Goal: Information Seeking & Learning: Learn about a topic

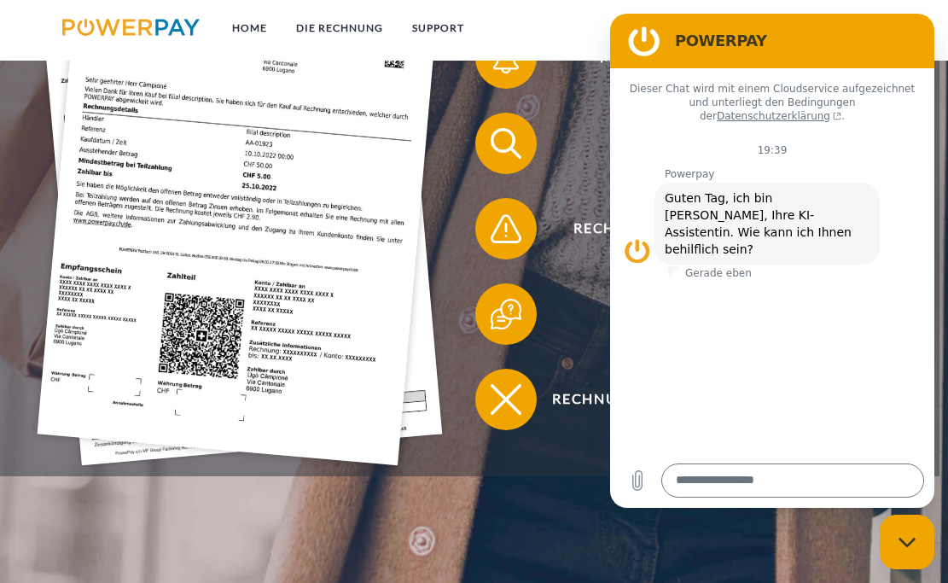
scroll to position [400, 0]
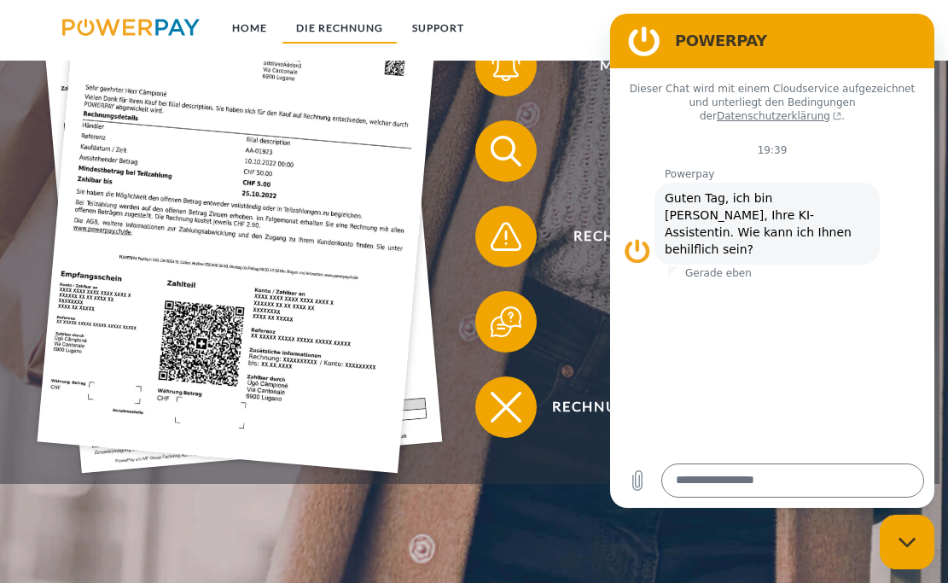
click at [350, 19] on link "DIE RECHNUNG" at bounding box center [340, 28] width 116 height 31
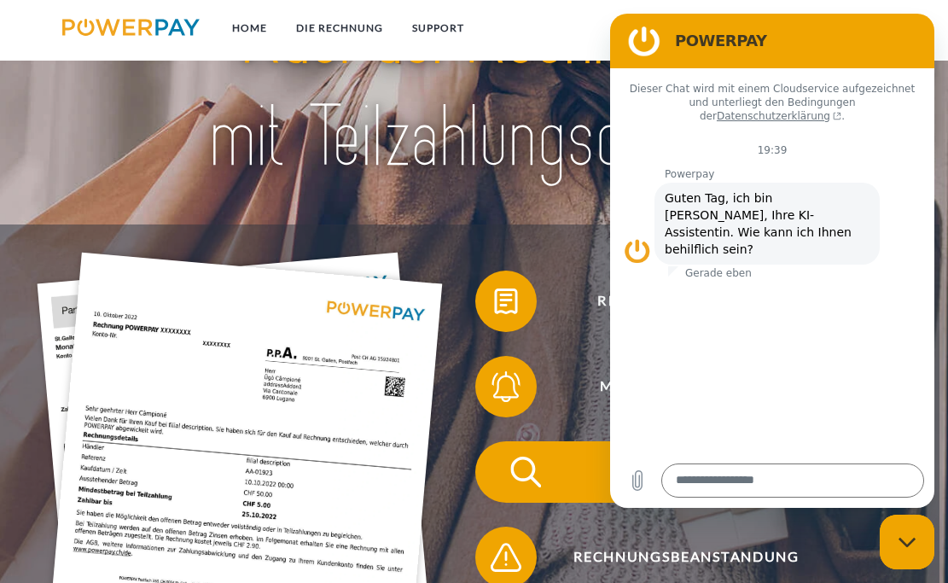
scroll to position [79, 0]
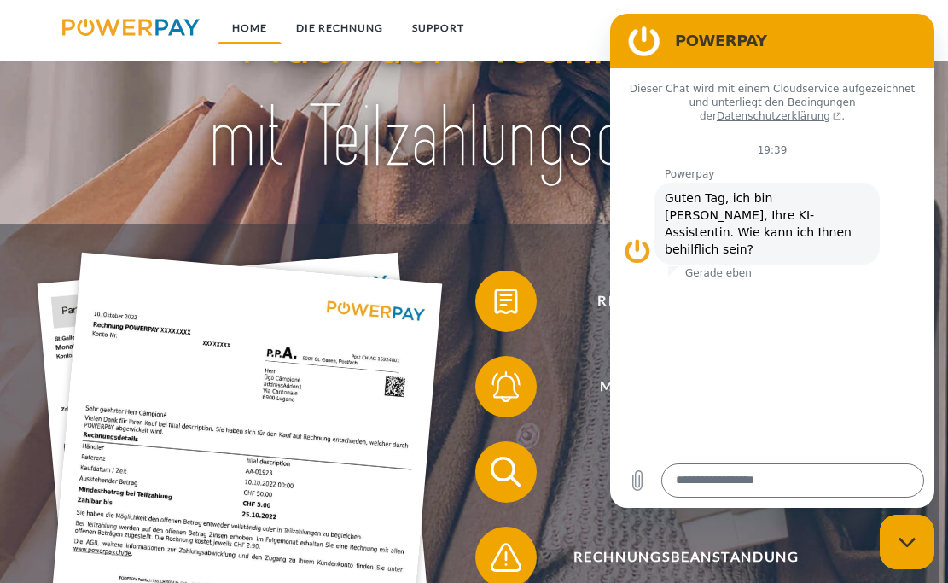
click at [243, 23] on link "Home" at bounding box center [250, 28] width 64 height 31
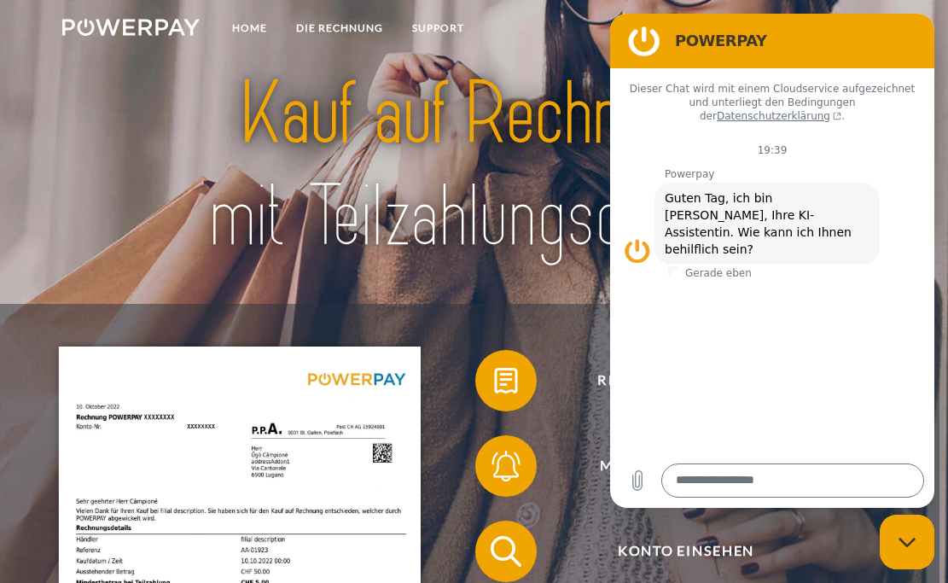
click at [277, 213] on img at bounding box center [474, 165] width 658 height 214
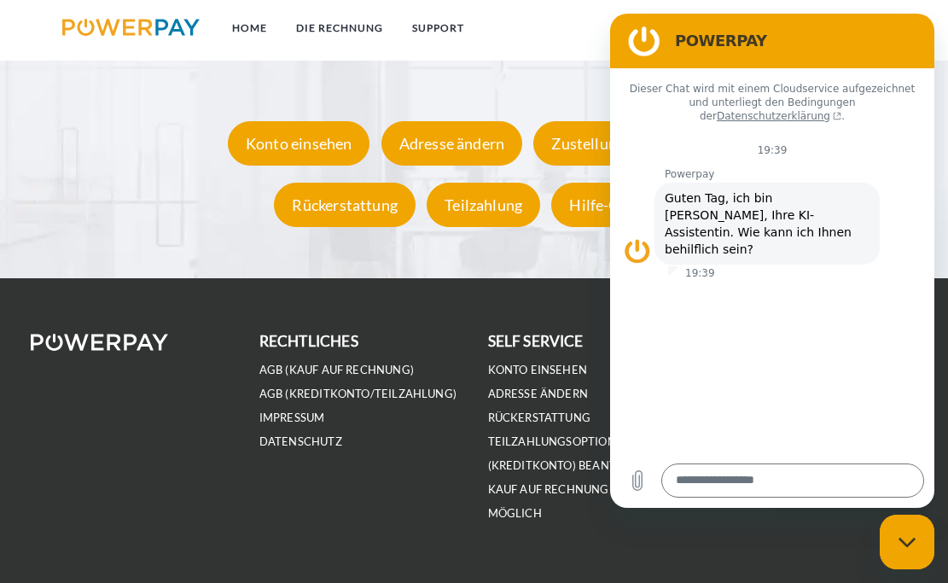
scroll to position [2770, 0]
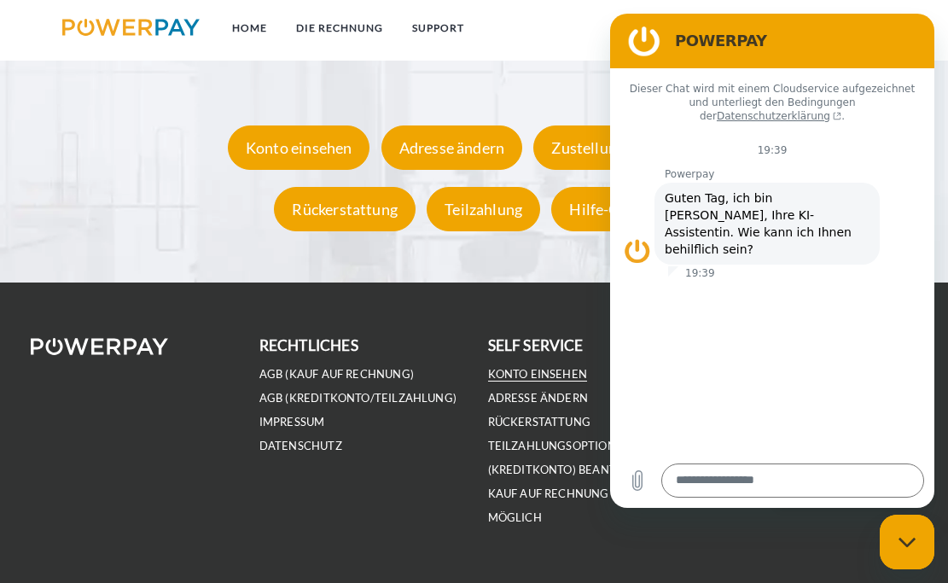
click at [531, 367] on link "Konto einsehen" at bounding box center [538, 374] width 100 height 15
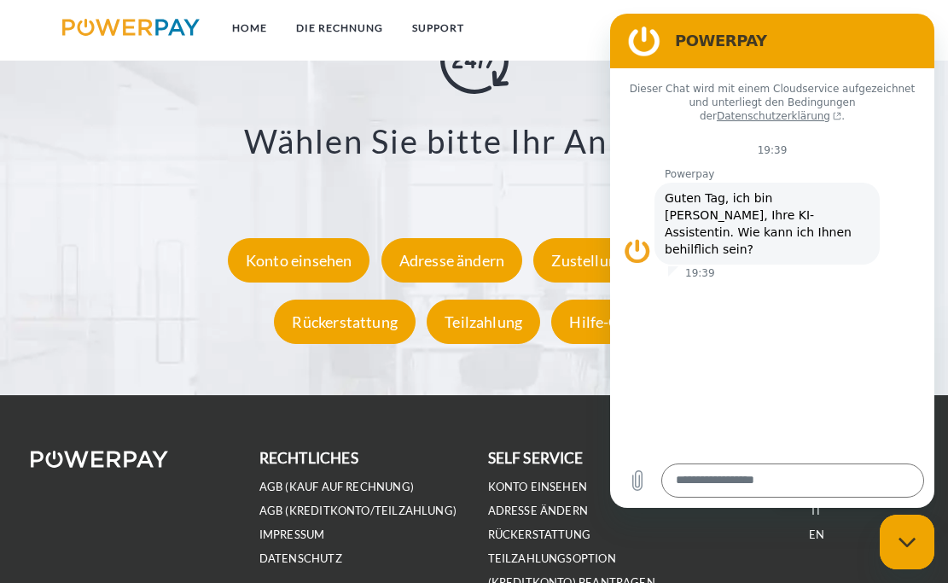
scroll to position [2649, 0]
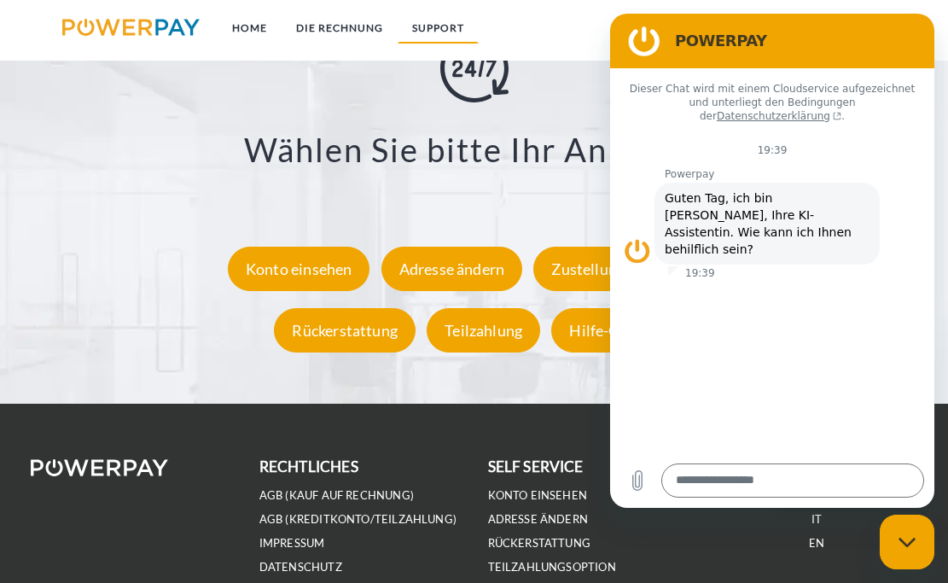
click at [465, 24] on link "SUPPORT" at bounding box center [438, 28] width 81 height 31
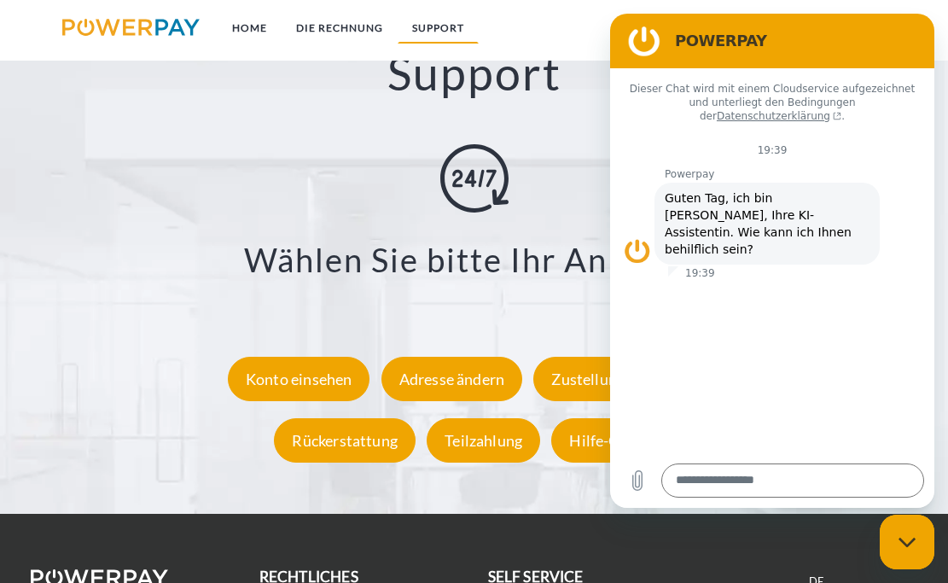
scroll to position [2537, 0]
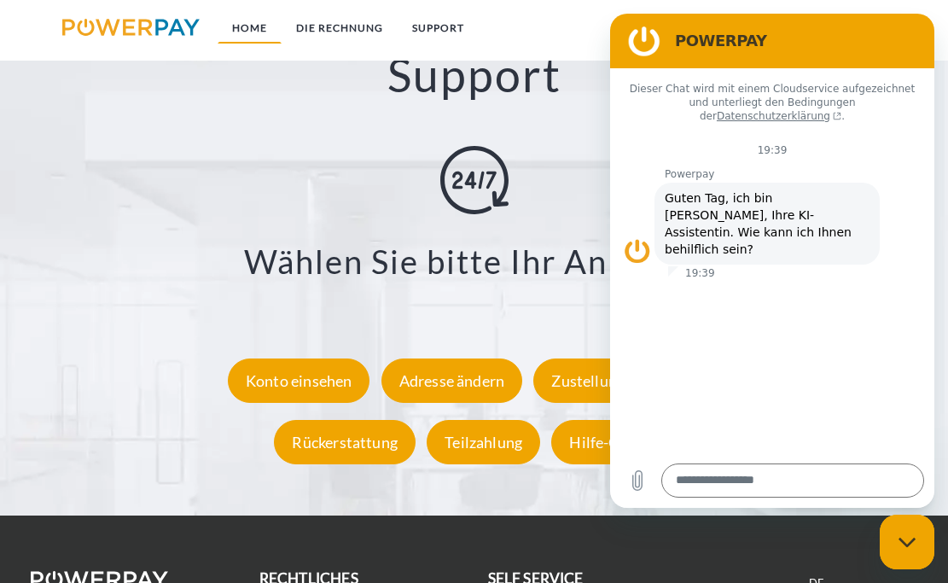
click at [246, 25] on link "Home" at bounding box center [250, 28] width 64 height 31
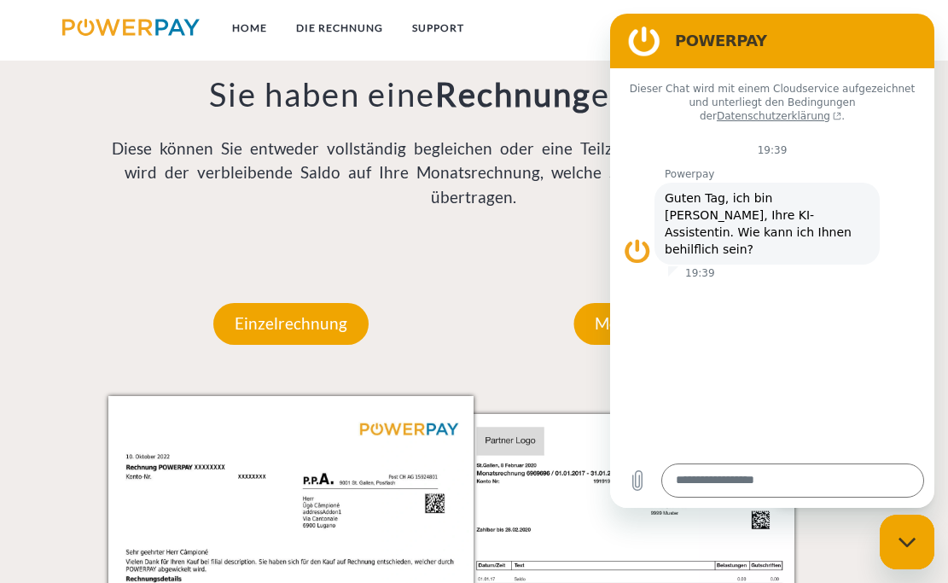
scroll to position [1139, 0]
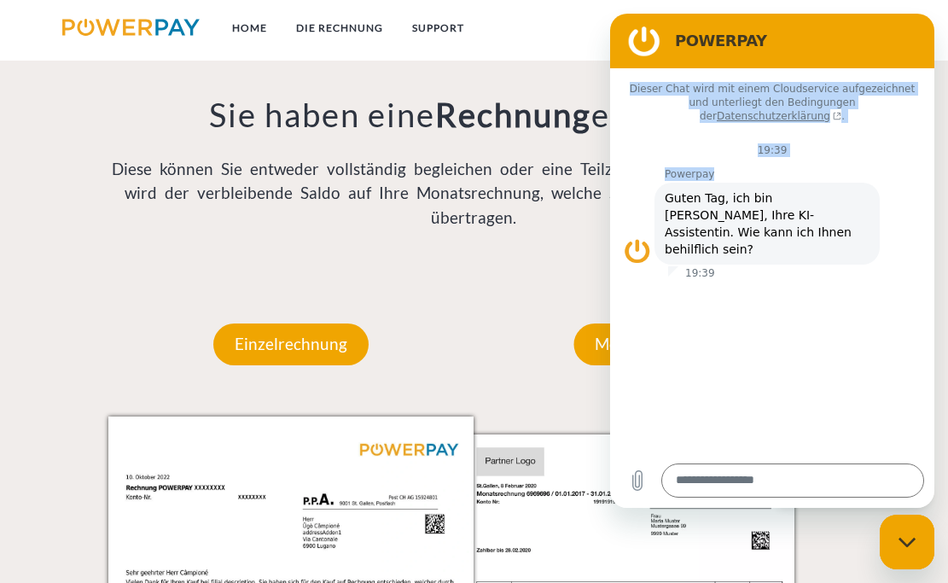
drag, startPoint x: 822, startPoint y: 32, endPoint x: 798, endPoint y: 160, distance: 129.3
click at [798, 161] on div "POWERPAY Dieser Chat wird mit einem Cloudservice aufgezeichnet und unterliegt d…" at bounding box center [772, 261] width 324 height 494
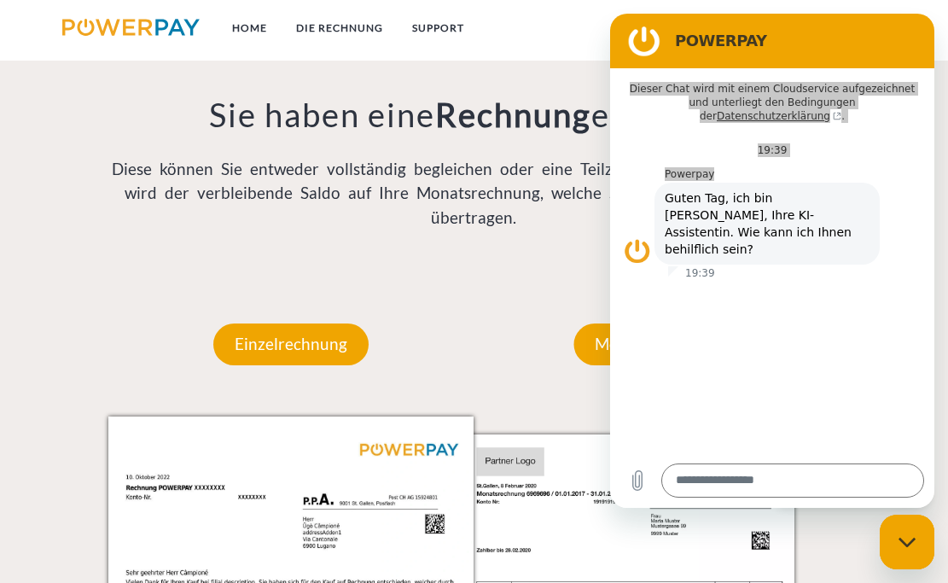
drag, startPoint x: 607, startPoint y: 303, endPoint x: 582, endPoint y: 301, distance: 24.8
click at [582, 301] on div "Monatsrechnung" at bounding box center [656, 343] width 269 height 143
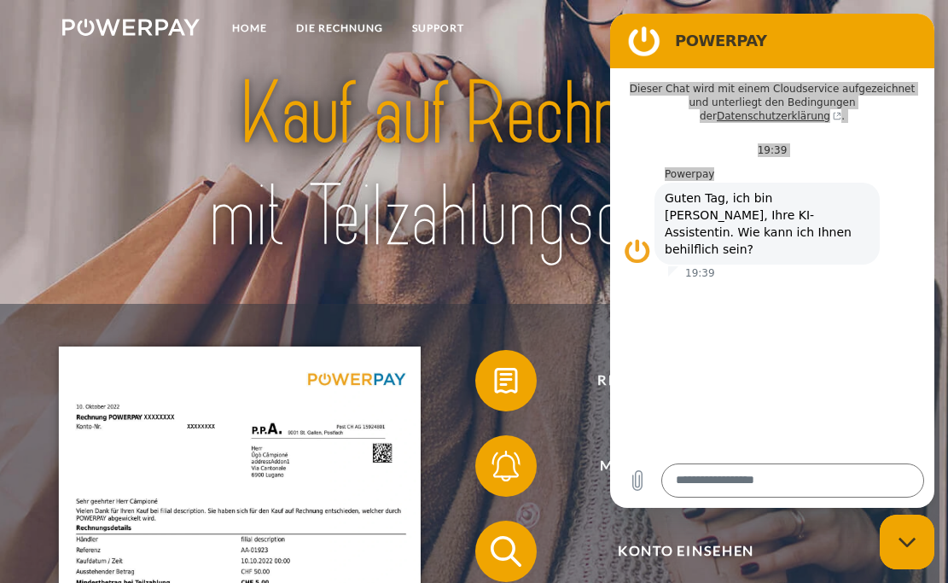
scroll to position [0, 0]
click at [455, 26] on link "SUPPORT" at bounding box center [438, 28] width 81 height 31
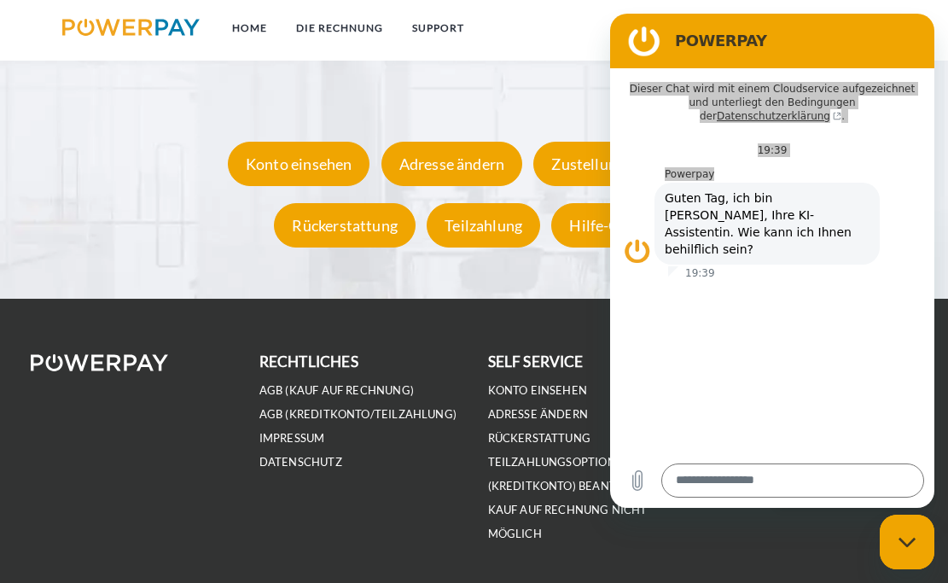
scroll to position [2752, 1]
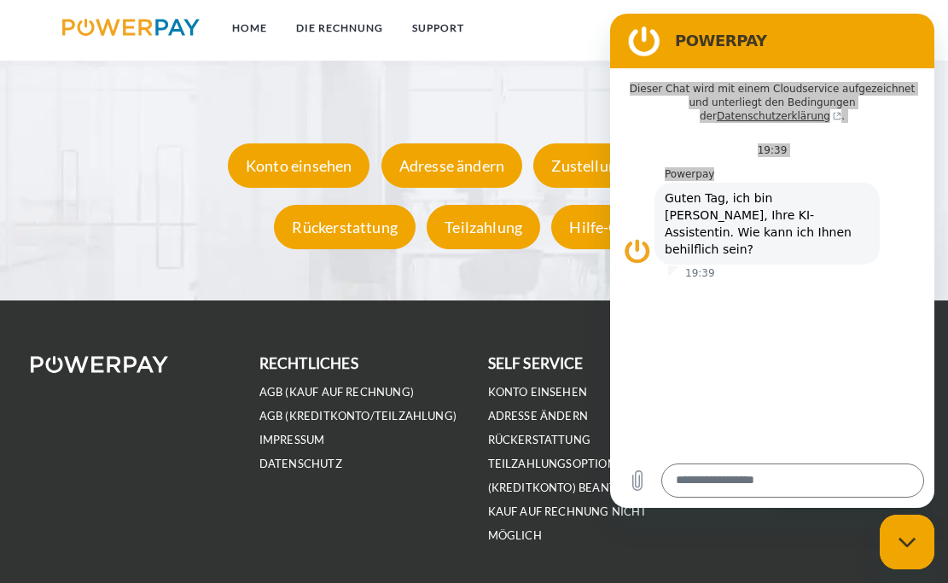
click at [345, 491] on div "rechtliches AGB (Kauf auf Rechnung) AGB (Kreditkonto/Teilzahlung) IMPRESSUM DAT…" at bounding box center [360, 448] width 229 height 195
click at [900, 540] on icon "Messaging-Fenster schließen" at bounding box center [905, 541] width 17 height 9
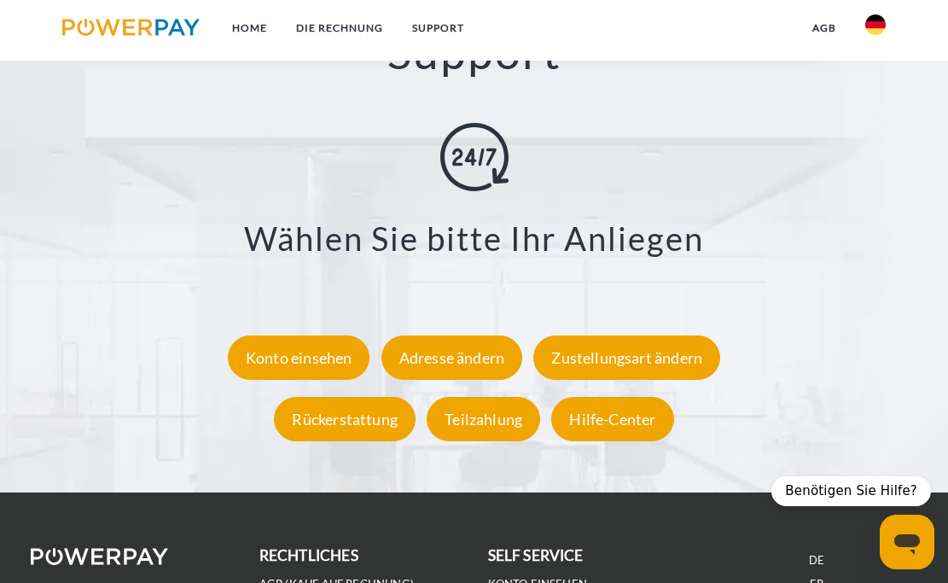
scroll to position [2571, 0]
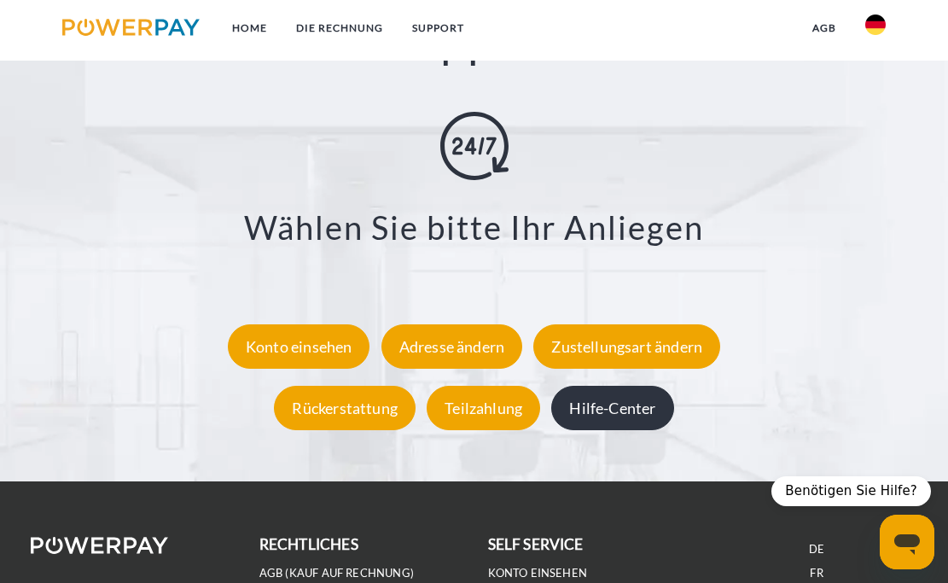
click at [606, 406] on div "Hilfe-Center" at bounding box center [612, 408] width 122 height 44
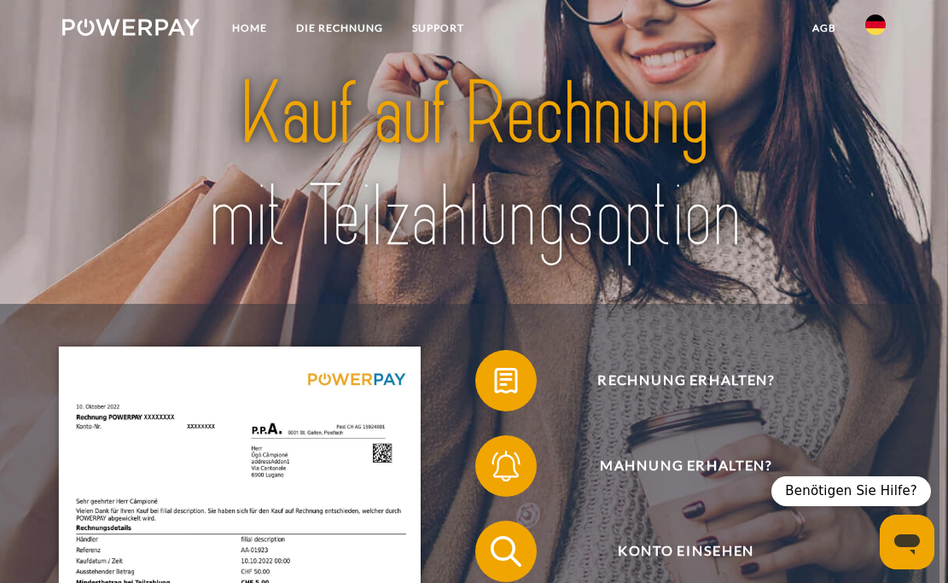
scroll to position [0, 0]
click at [353, 25] on link "DIE RECHNUNG" at bounding box center [340, 28] width 116 height 31
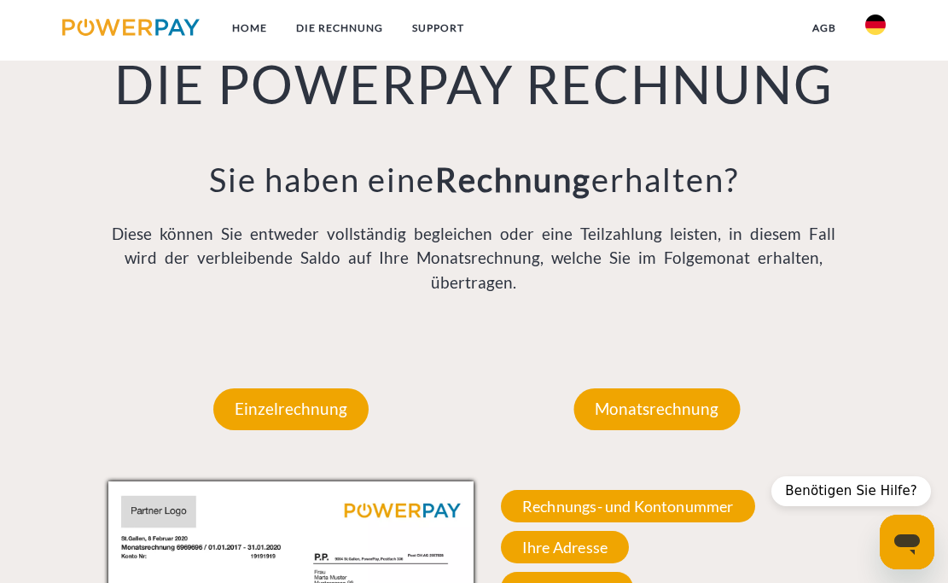
scroll to position [1073, 0]
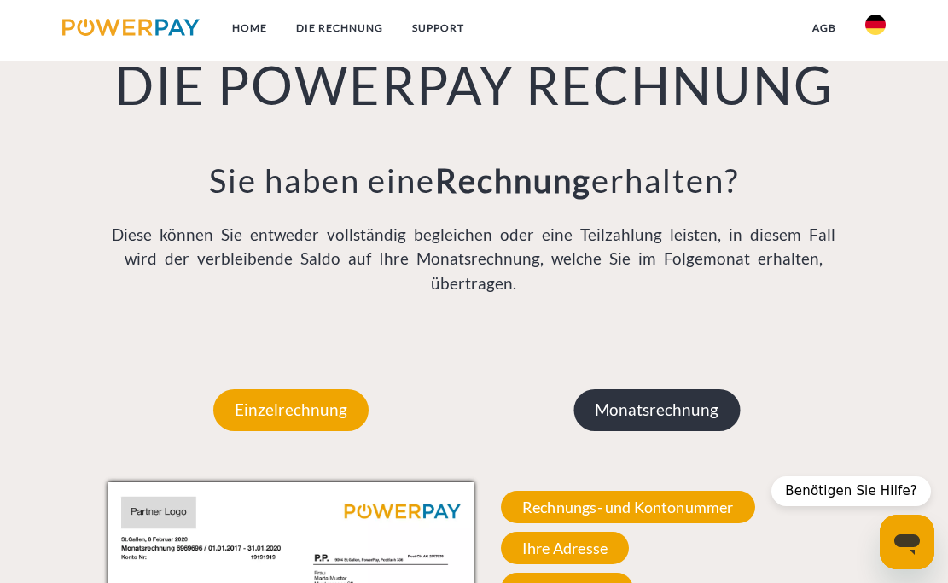
click at [683, 404] on p "Monatsrechnung" at bounding box center [656, 409] width 166 height 41
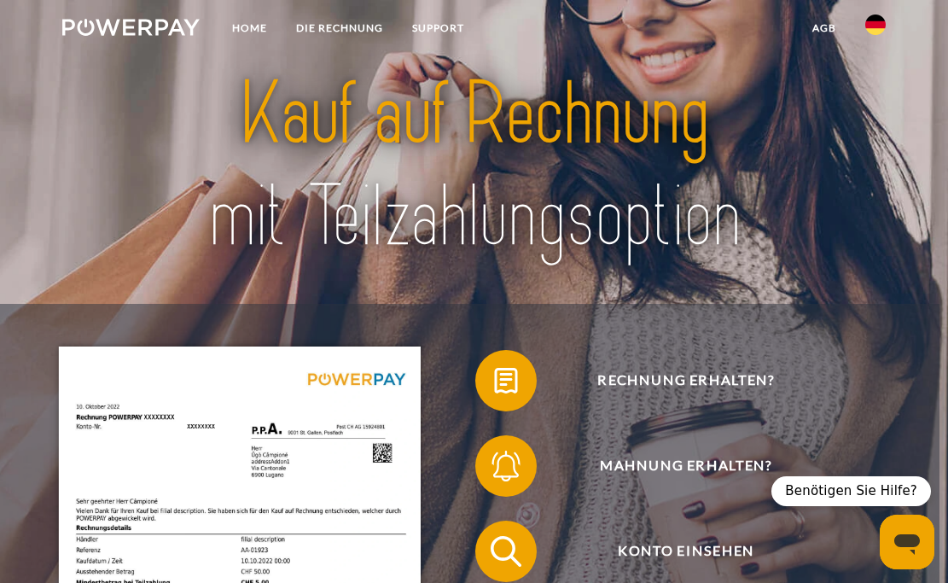
scroll to position [0, 0]
